Goal: Transaction & Acquisition: Purchase product/service

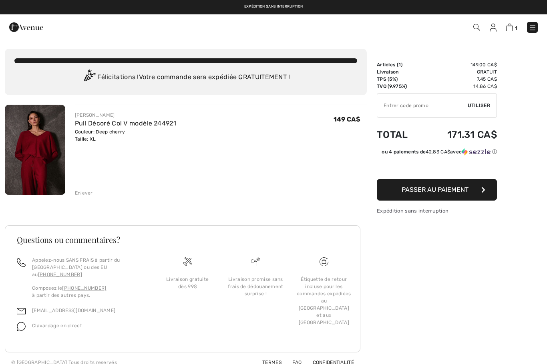
click at [533, 26] on img at bounding box center [532, 28] width 8 height 8
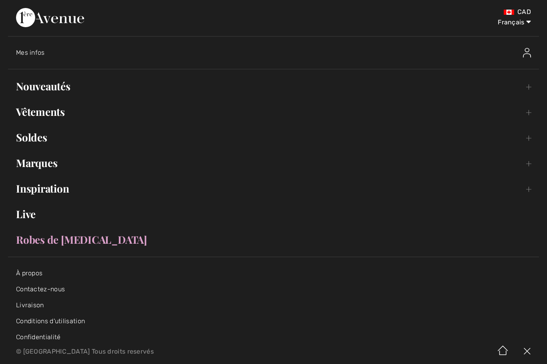
click at [525, 54] on img at bounding box center [527, 53] width 8 height 10
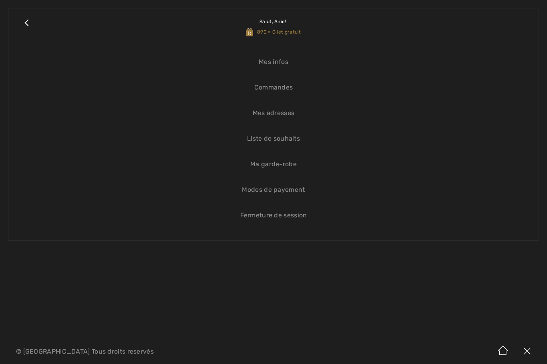
click at [278, 140] on link "Liste de souhaits" at bounding box center [273, 139] width 514 height 18
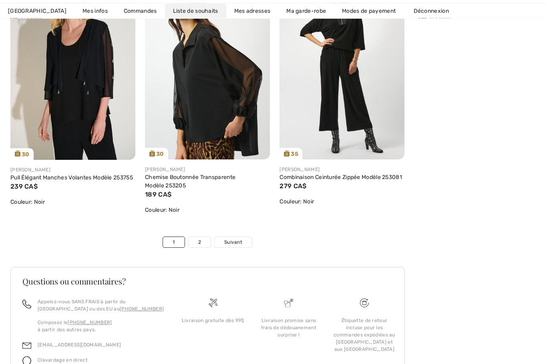
scroll to position [3113, 0]
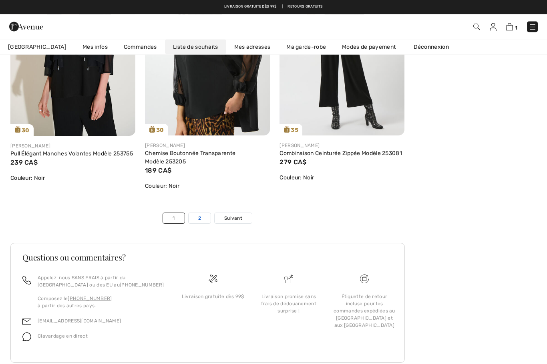
click at [200, 224] on link "2" at bounding box center [199, 219] width 22 height 10
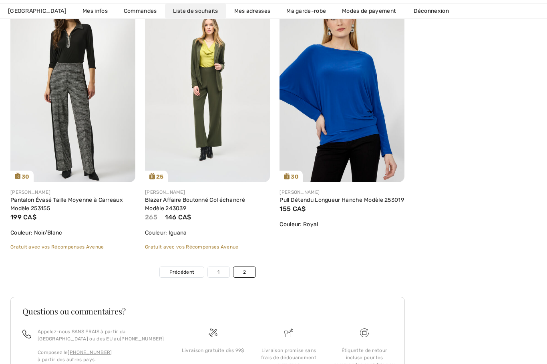
scroll to position [732, 0]
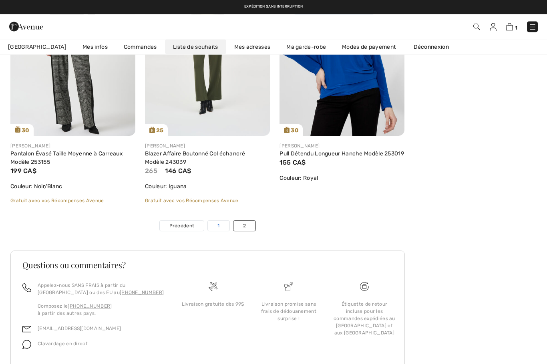
click at [223, 226] on link "1" at bounding box center [218, 226] width 21 height 10
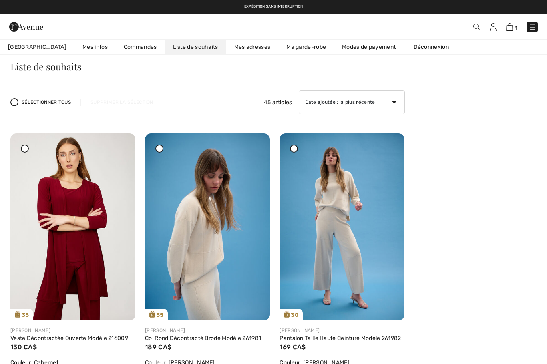
scroll to position [0, 0]
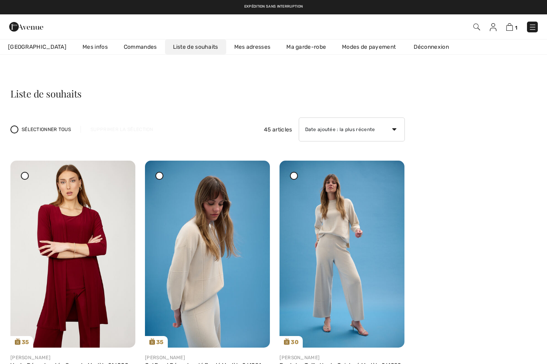
click at [535, 25] on img at bounding box center [532, 27] width 8 height 8
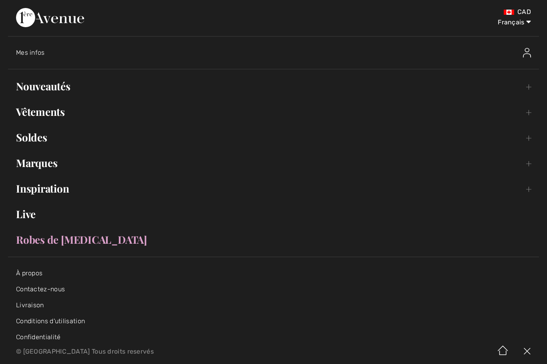
click at [529, 50] on img at bounding box center [527, 53] width 8 height 10
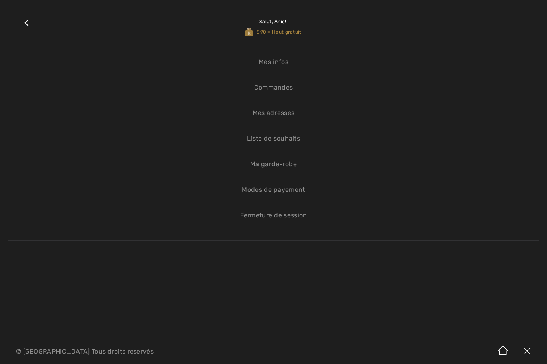
click at [283, 140] on link "Liste de souhaits" at bounding box center [273, 139] width 514 height 18
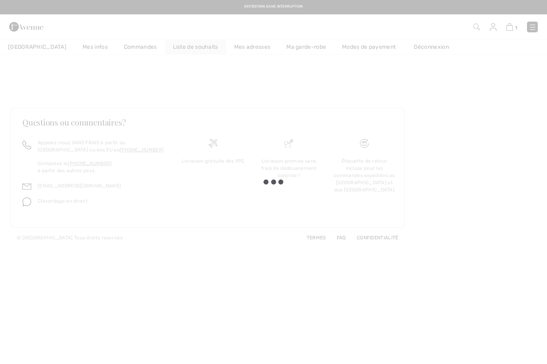
checkbox input "true"
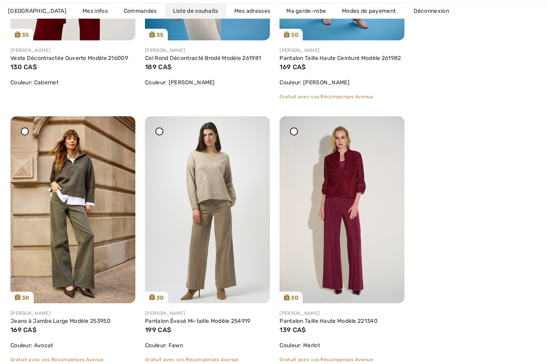
scroll to position [308, 0]
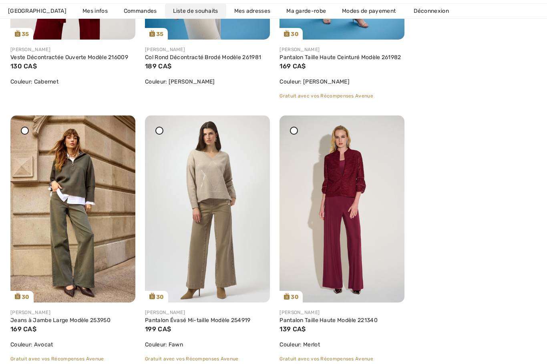
click at [294, 132] on icon at bounding box center [293, 130] width 3 height 3
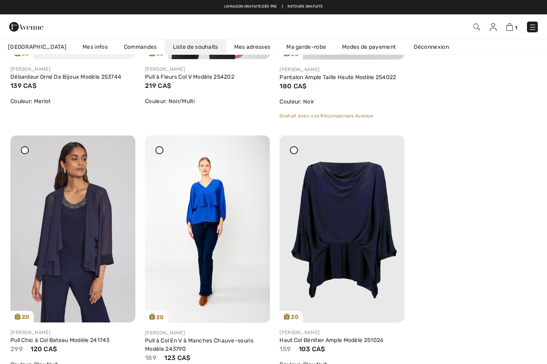
scroll to position [1076, 0]
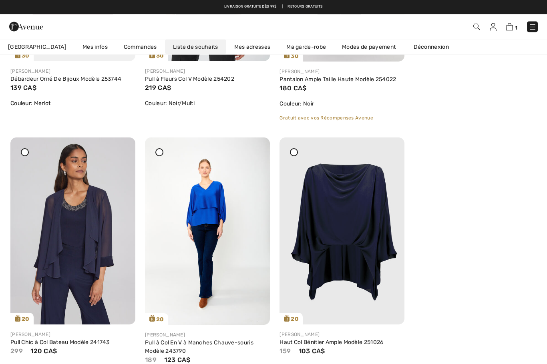
click at [159, 154] on icon at bounding box center [159, 152] width 3 height 3
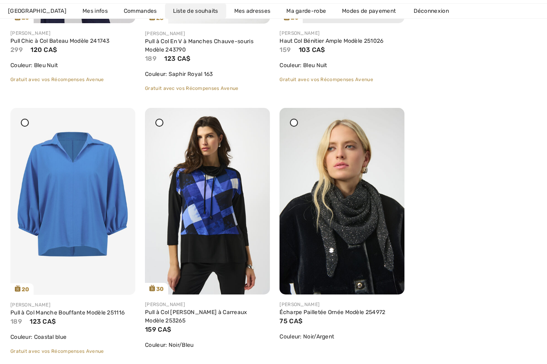
scroll to position [1389, 0]
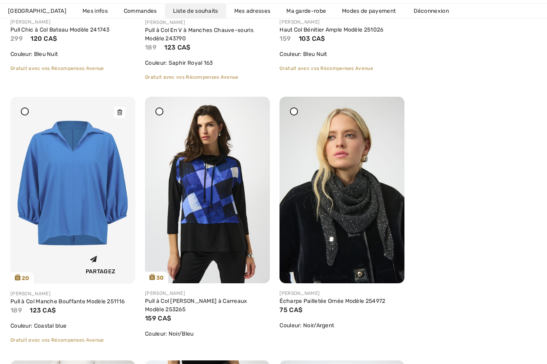
click at [124, 112] on div at bounding box center [119, 112] width 11 height 11
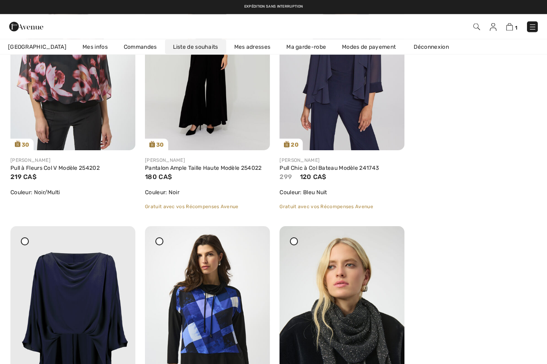
scroll to position [987, 0]
click at [163, 244] on span at bounding box center [159, 241] width 10 height 10
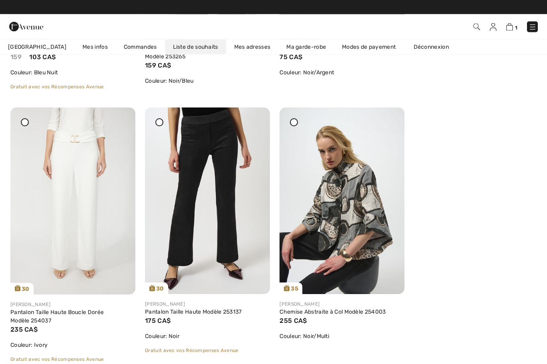
scroll to position [1371, 0]
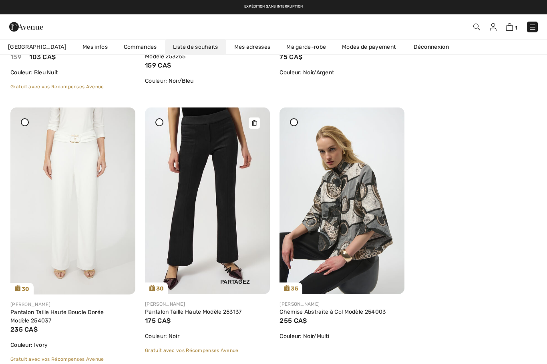
click at [163, 127] on img at bounding box center [207, 201] width 125 height 187
click at [260, 93] on div "Joseph Ribkoff Pull à Col Bénitier à Carreaux Modèle 253265 159 CA$ Couleur: No…" at bounding box center [207, 64] width 125 height 68
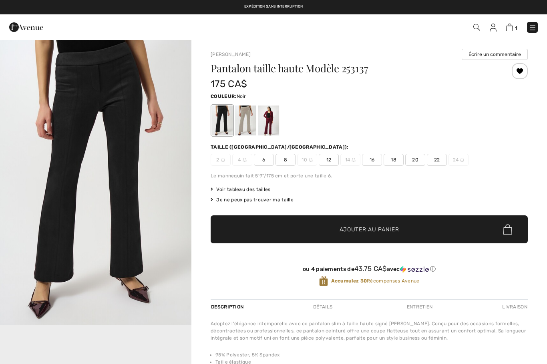
checkbox input "true"
click at [518, 75] on div at bounding box center [519, 71] width 16 height 16
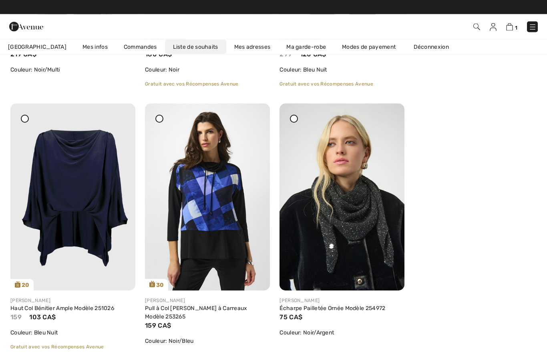
scroll to position [1110, 0]
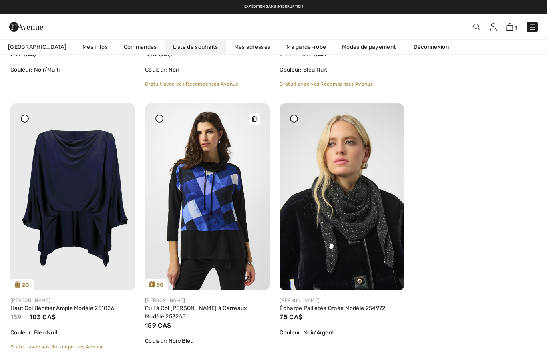
click at [260, 119] on img at bounding box center [207, 197] width 125 height 187
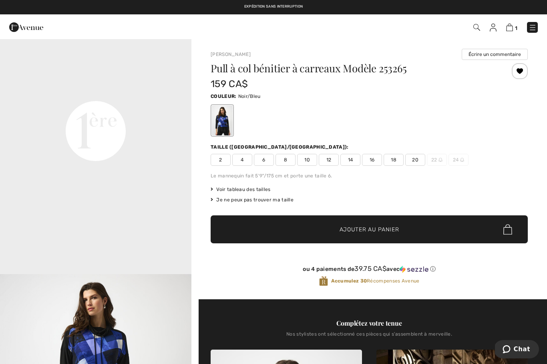
scroll to position [627, 0]
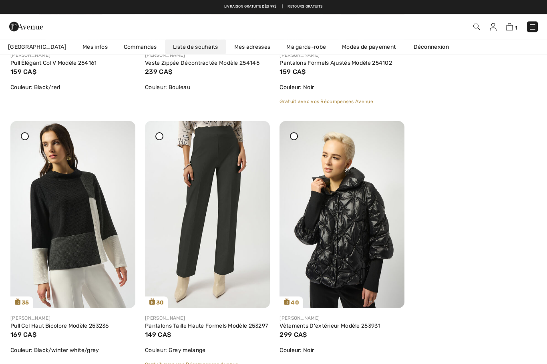
scroll to position [1892, 0]
click at [28, 138] on div at bounding box center [25, 136] width 8 height 8
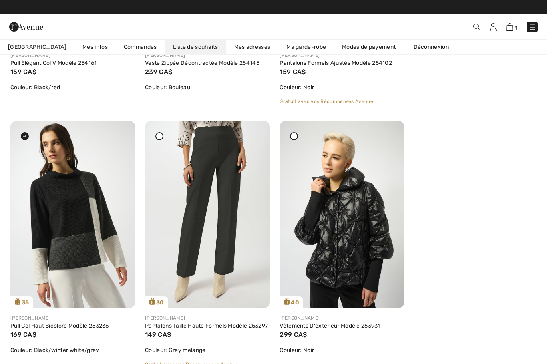
click at [160, 139] on div at bounding box center [159, 136] width 8 height 8
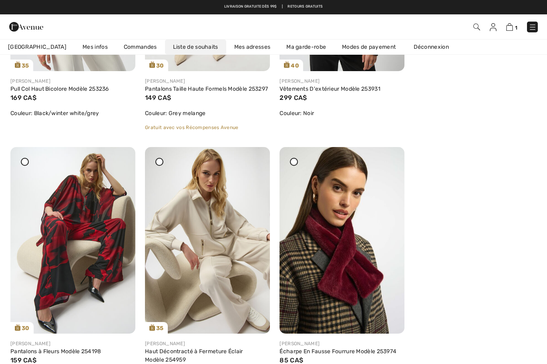
scroll to position [2118, 0]
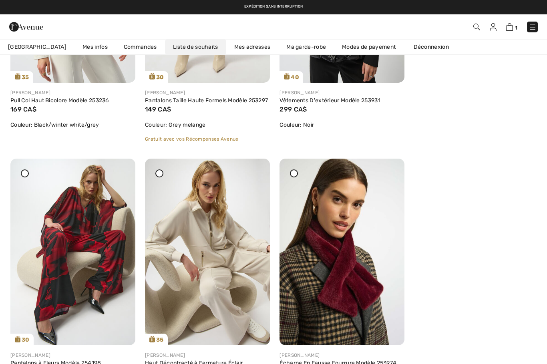
click at [27, 178] on div at bounding box center [25, 174] width 8 height 8
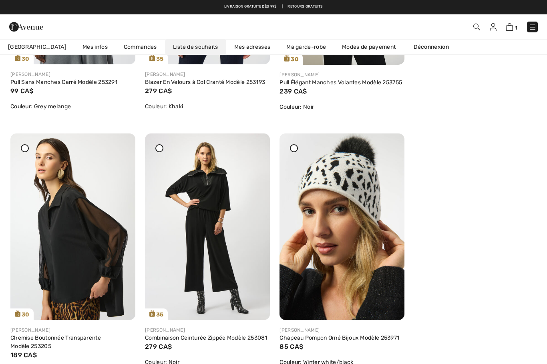
scroll to position [2663, 0]
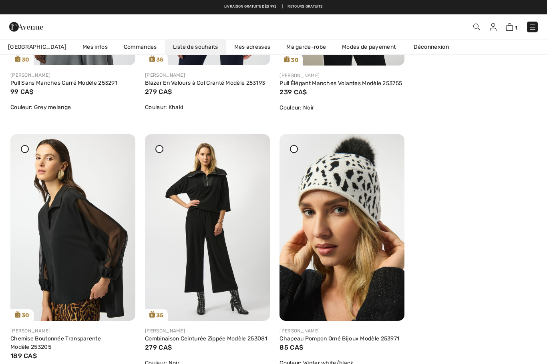
click at [160, 153] on div at bounding box center [159, 149] width 8 height 8
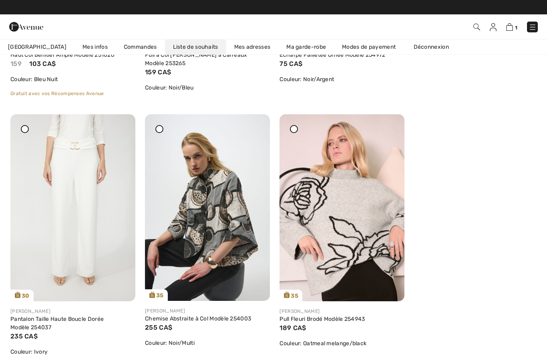
scroll to position [1363, 0]
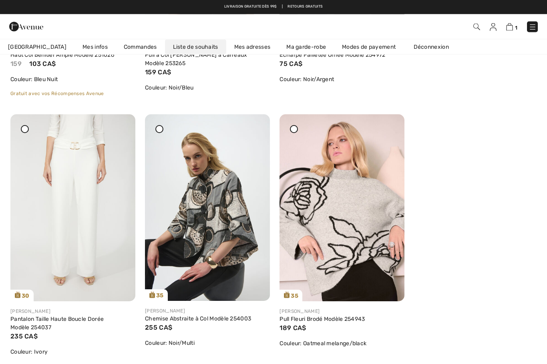
click at [294, 128] on icon at bounding box center [293, 129] width 3 height 3
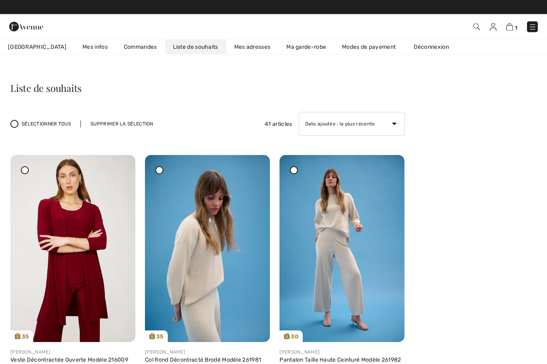
scroll to position [0, 0]
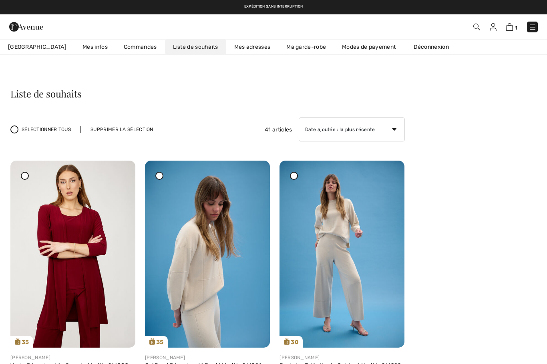
click at [134, 130] on div "Supprimer la sélection" at bounding box center [121, 129] width 82 height 7
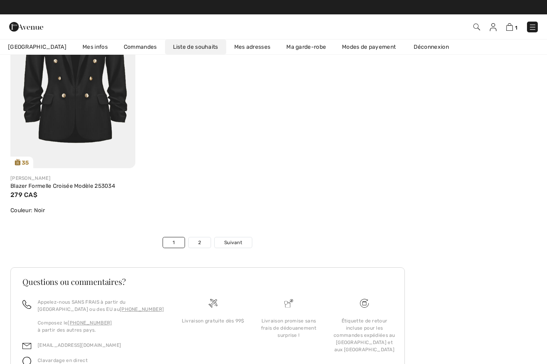
scroll to position [2797, 0]
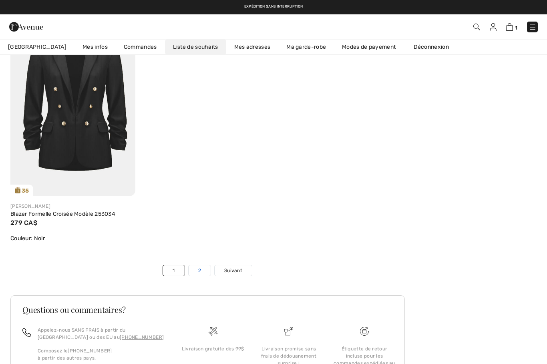
click at [204, 272] on link "2" at bounding box center [199, 271] width 22 height 10
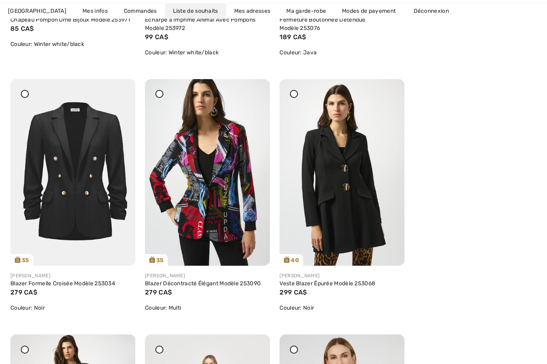
scroll to position [2722, 0]
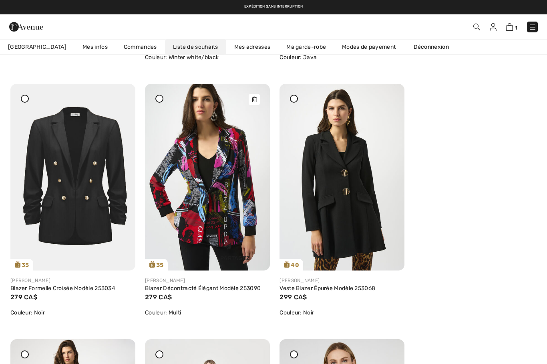
click at [223, 225] on img at bounding box center [207, 177] width 125 height 187
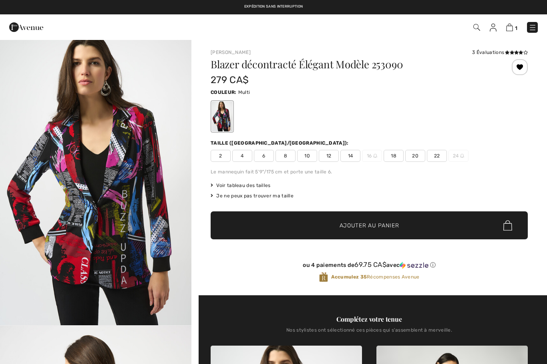
checkbox input "true"
click at [531, 31] on img at bounding box center [532, 28] width 8 height 8
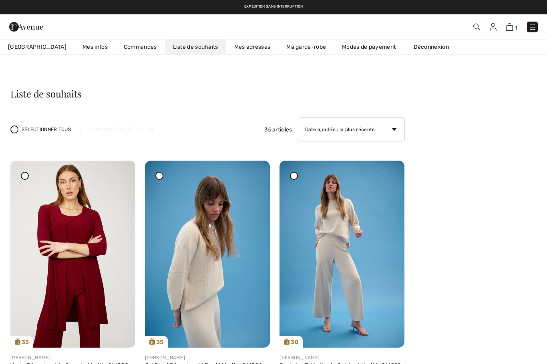
click at [511, 28] on img at bounding box center [509, 27] width 7 height 8
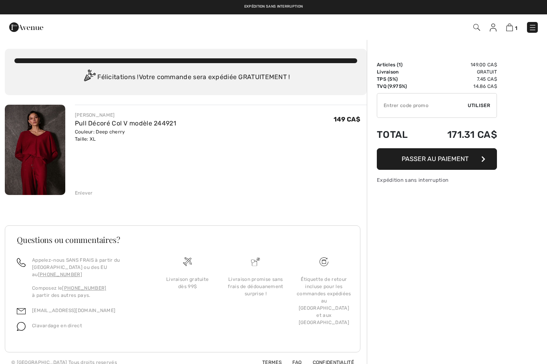
checkbox input "true"
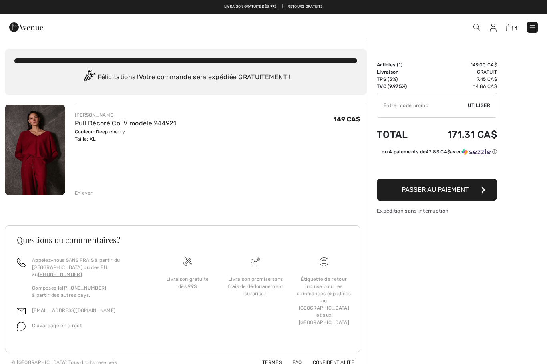
click at [455, 193] on span "Passer au paiement" at bounding box center [434, 190] width 67 height 8
click at [431, 195] on button "Passer au paiement" at bounding box center [436, 190] width 120 height 22
